Goal: Transaction & Acquisition: Subscribe to service/newsletter

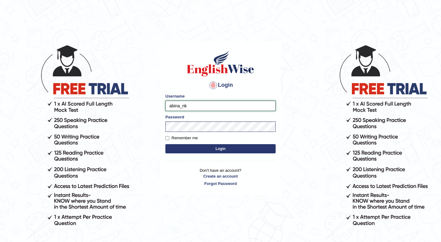
click at [194, 106] on input "abina_nk" at bounding box center [220, 105] width 110 height 10
click at [177, 138] on label "Remember me" at bounding box center [181, 138] width 32 height 6
click at [169, 138] on input "Remember me" at bounding box center [167, 138] width 4 height 4
checkbox input "true"
click at [186, 148] on button "Login" at bounding box center [220, 148] width 110 height 9
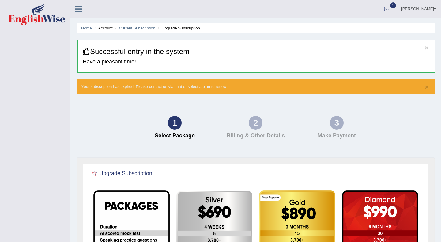
click at [422, 113] on div "1 Select Package 2 Billing & Other Details 3 Make Payment" at bounding box center [255, 128] width 364 height 57
click at [392, 8] on div at bounding box center [387, 9] width 9 height 9
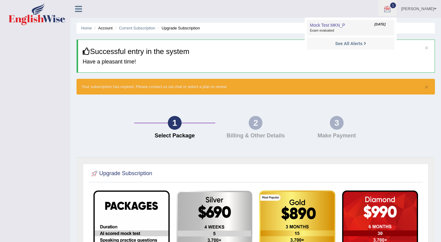
click at [380, 27] on link "Mock Test MKN_P Jan 17, 2022 Exam evaluated" at bounding box center [350, 27] width 84 height 13
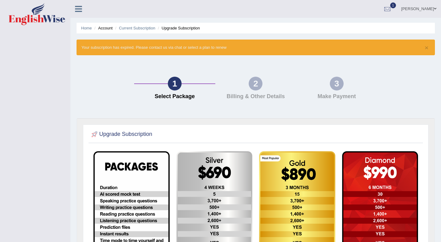
click at [223, 48] on div "× Your subscription has expired. Please contact us via chat or select a plan to…" at bounding box center [256, 47] width 358 height 16
click at [392, 6] on div at bounding box center [387, 9] width 9 height 9
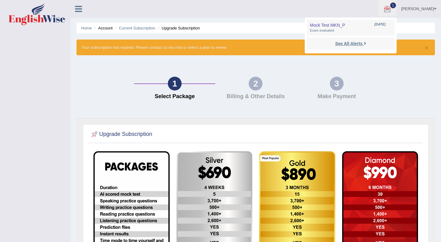
click at [362, 44] on strong "See All Alerts" at bounding box center [348, 43] width 27 height 5
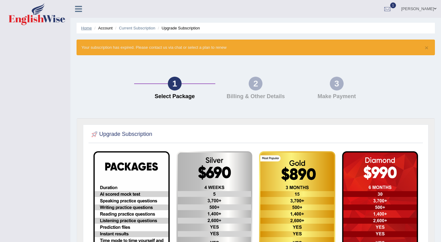
click at [85, 28] on link "Home" at bounding box center [86, 28] width 11 height 5
click at [392, 7] on div at bounding box center [387, 9] width 9 height 9
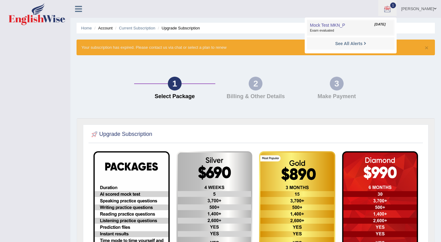
click at [390, 27] on link "Mock Test MKN_P [DATE] Exam evaluated" at bounding box center [350, 27] width 84 height 13
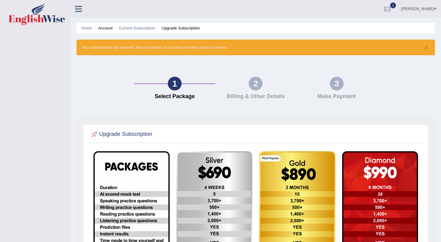
click at [435, 92] on div "1 Select Package 2 Billing & Other Details 3 Make Payment" at bounding box center [255, 89] width 364 height 57
click at [258, 88] on div "2" at bounding box center [256, 84] width 14 height 14
click at [338, 84] on div "3" at bounding box center [337, 84] width 14 height 14
click at [150, 28] on link "Current Subscription" at bounding box center [137, 28] width 36 height 5
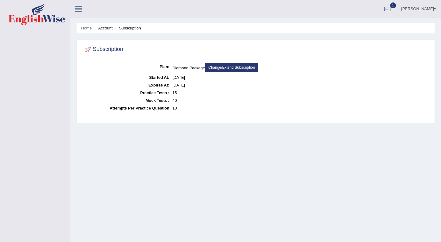
click at [109, 27] on li "Account" at bounding box center [103, 28] width 20 height 6
click at [81, 9] on icon at bounding box center [78, 9] width 7 height 8
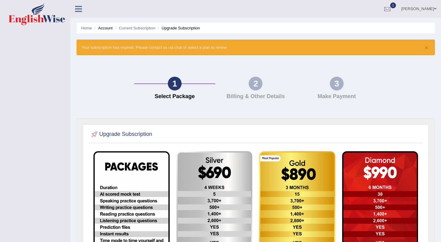
click at [415, 96] on div "1 Select Package 2 Billing & Other Details 3 Make Payment" at bounding box center [255, 89] width 364 height 57
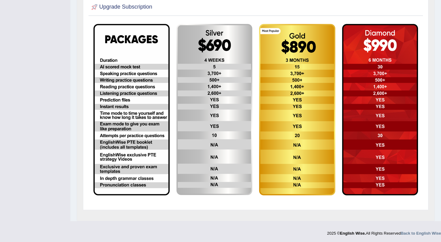
scroll to position [127, 0]
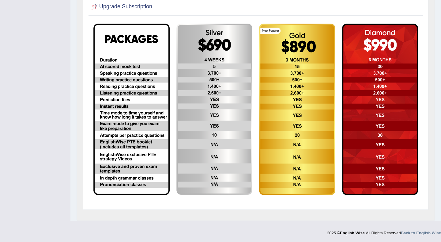
click at [99, 66] on img at bounding box center [131, 109] width 76 height 171
